Goal: Transaction & Acquisition: Obtain resource

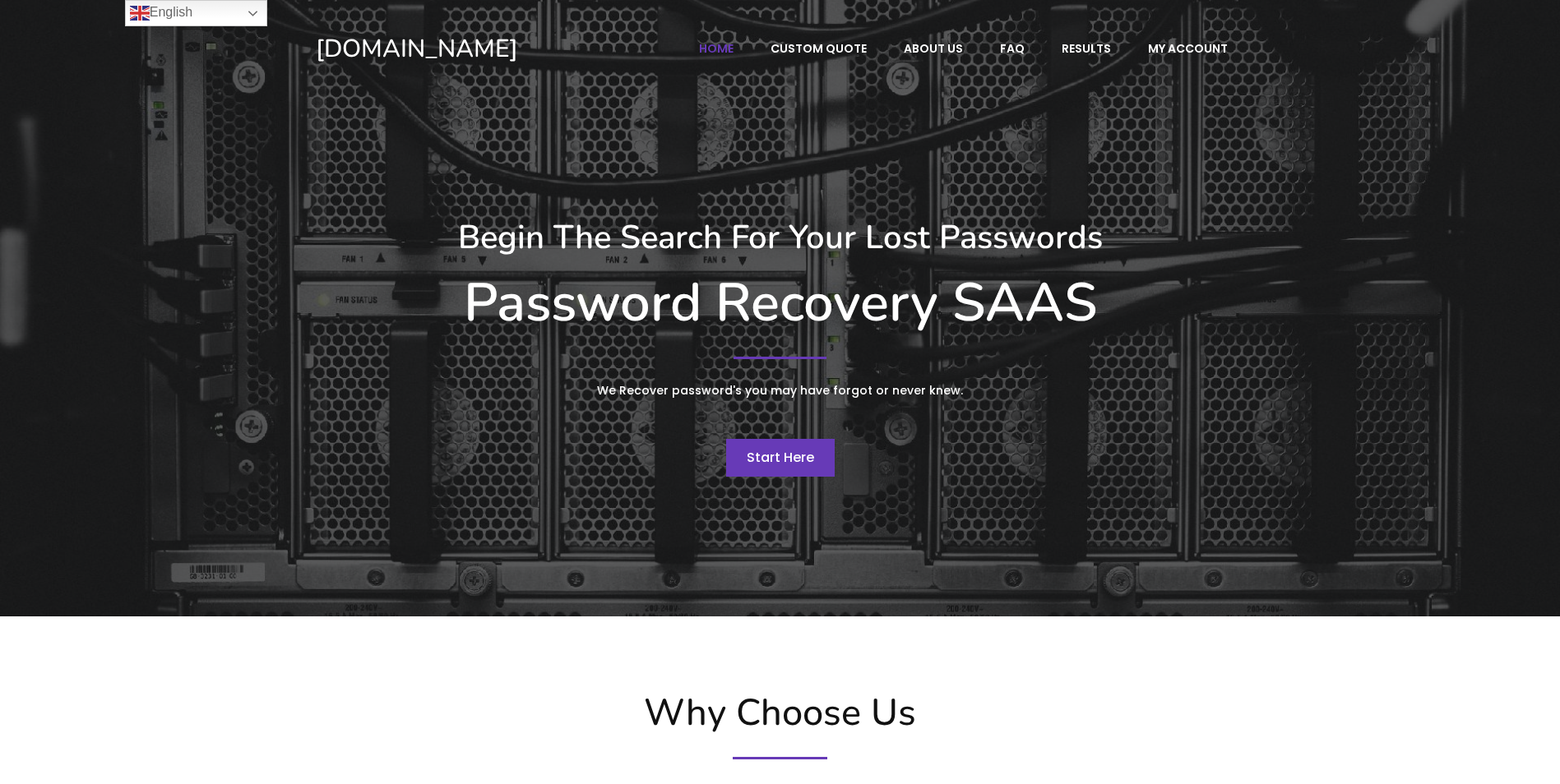
click at [785, 427] on div "Begin The Search For Your Lost Passwords Password Recovery SAAS We Recover pass…" at bounding box center [780, 347] width 946 height 276
click at [785, 448] on link "Start Here" at bounding box center [780, 458] width 108 height 38
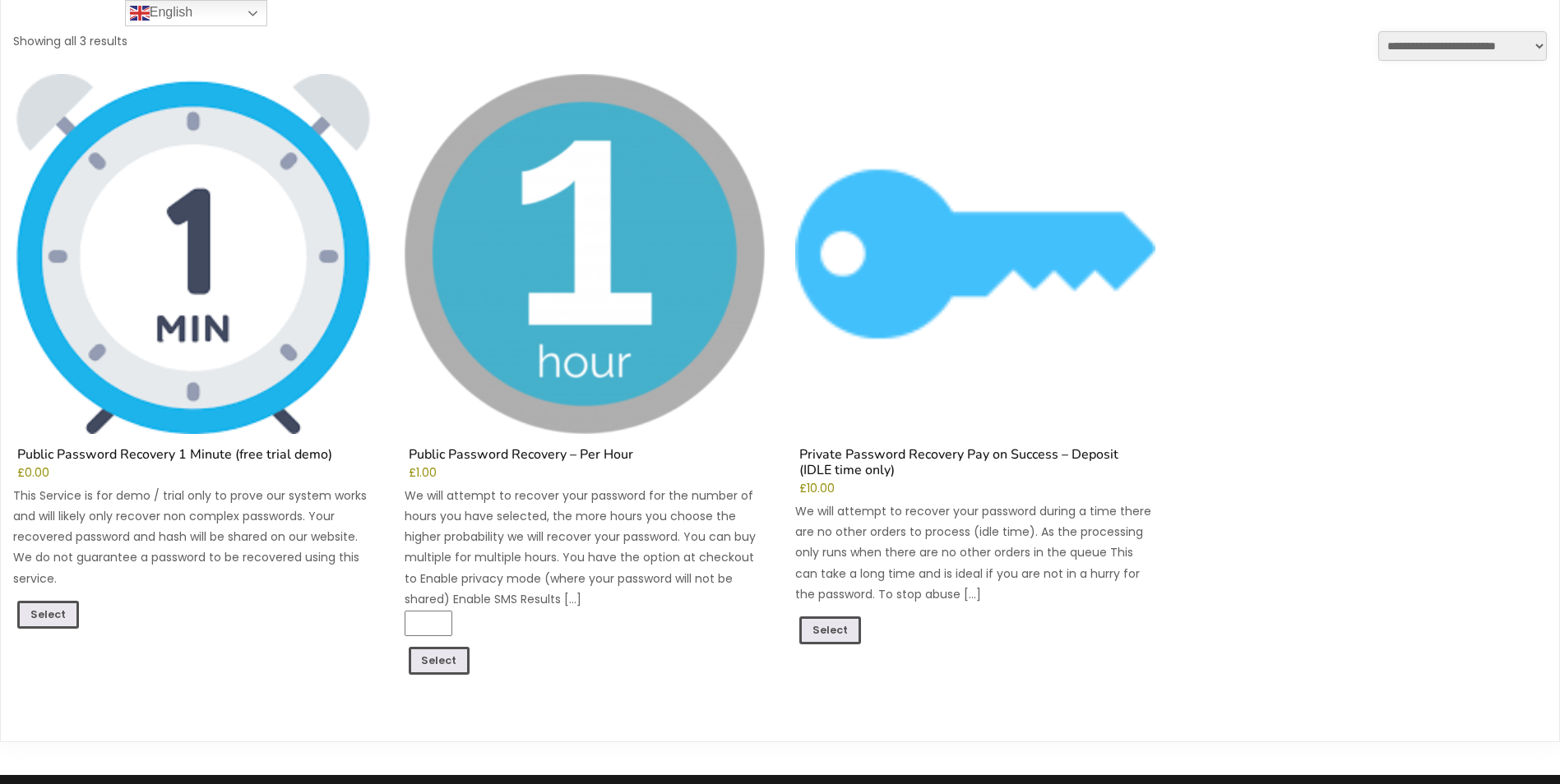
scroll to position [411, 0]
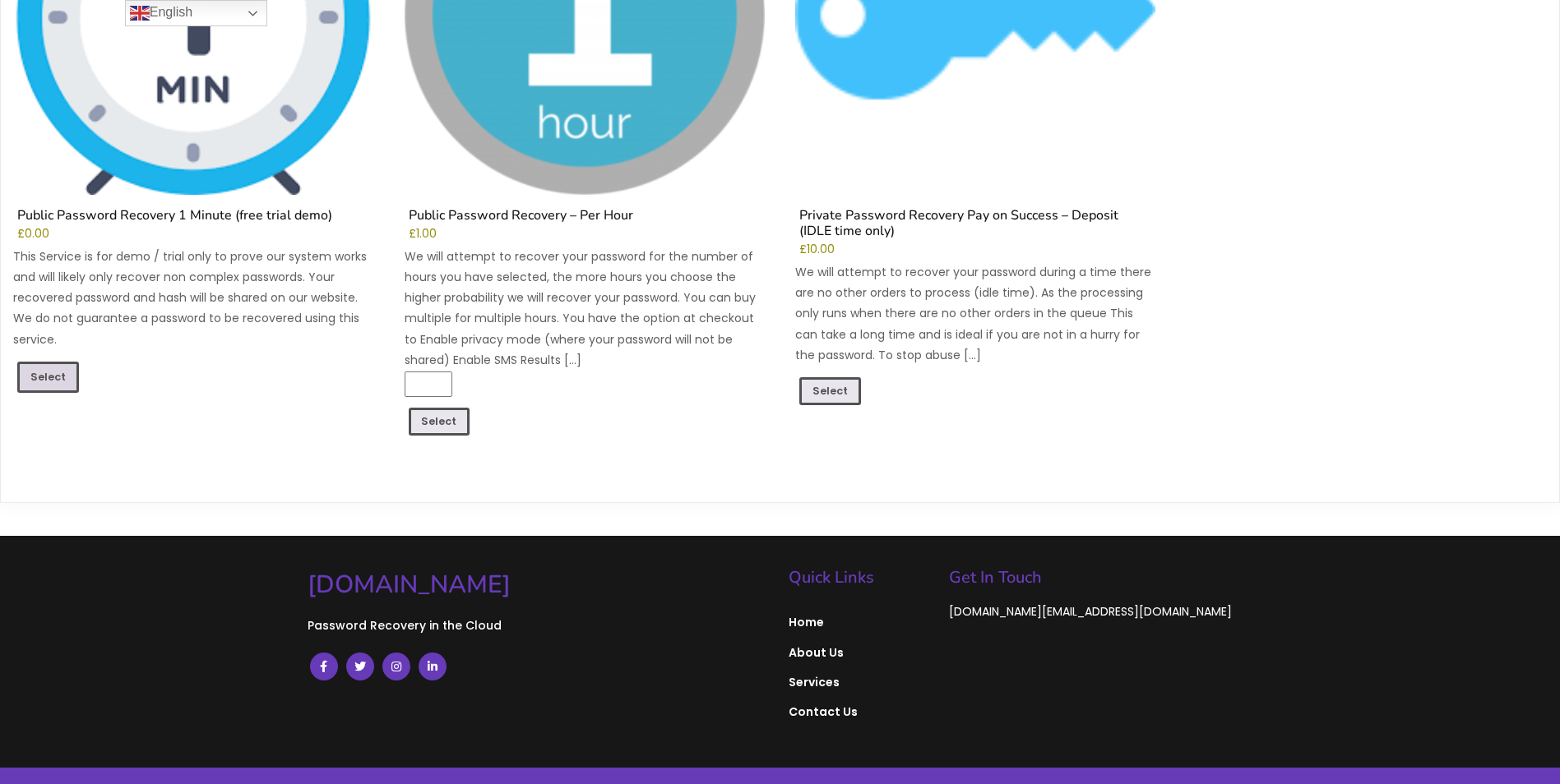
click at [43, 362] on link "Select" at bounding box center [48, 377] width 61 height 32
